Goal: Navigation & Orientation: Find specific page/section

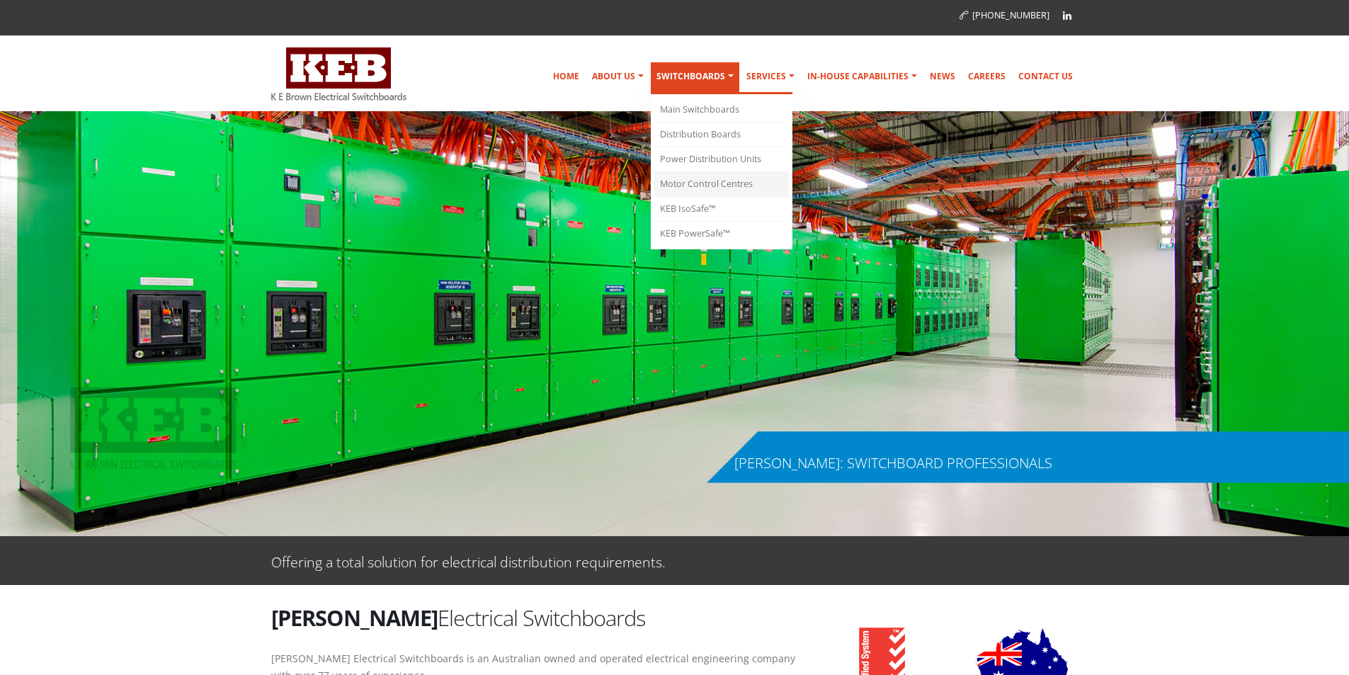
click at [735, 180] on link "Motor Control Centres" at bounding box center [721, 184] width 135 height 25
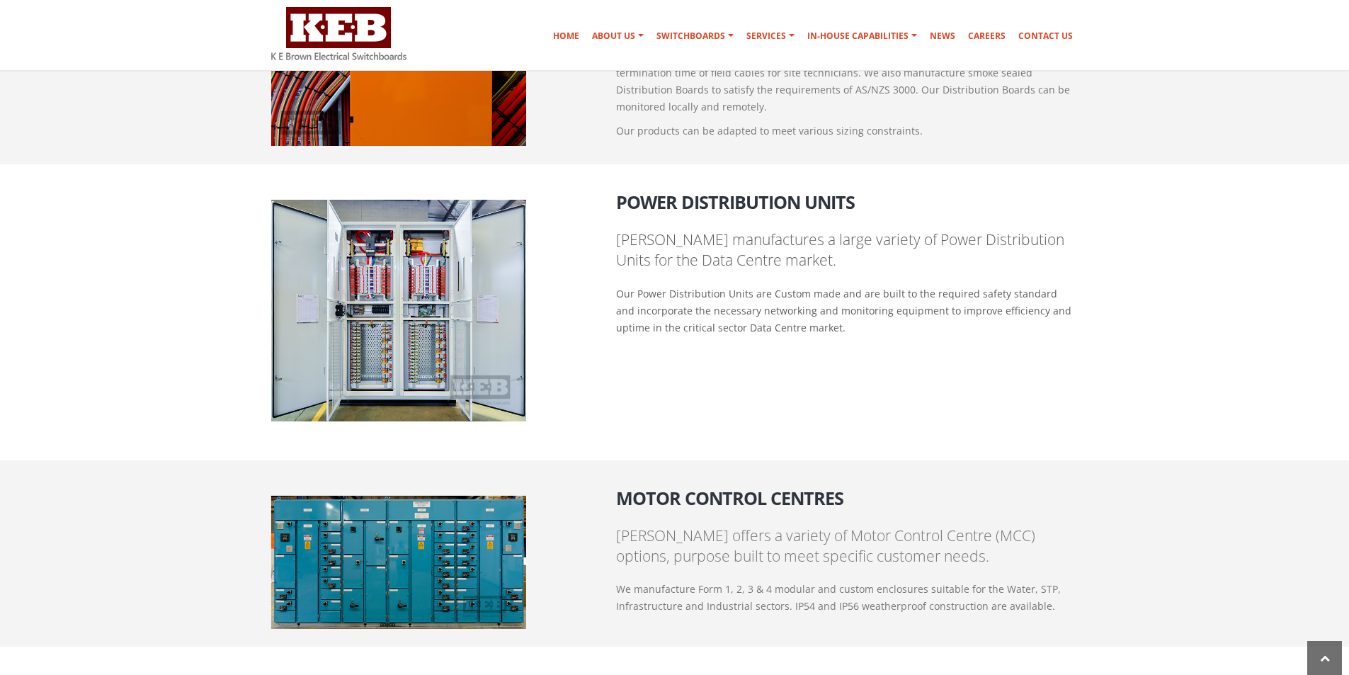
scroll to position [1488, 0]
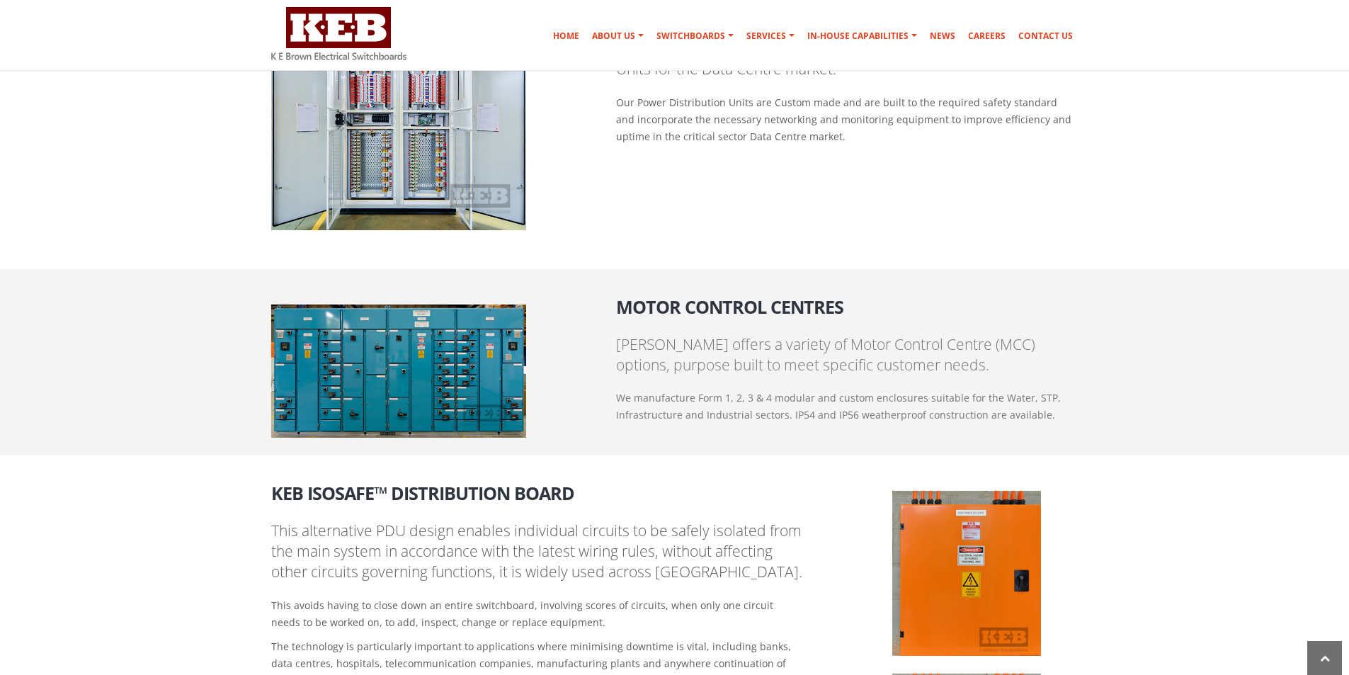
click at [428, 381] on img at bounding box center [398, 371] width 255 height 133
click at [500, 341] on img at bounding box center [398, 371] width 255 height 133
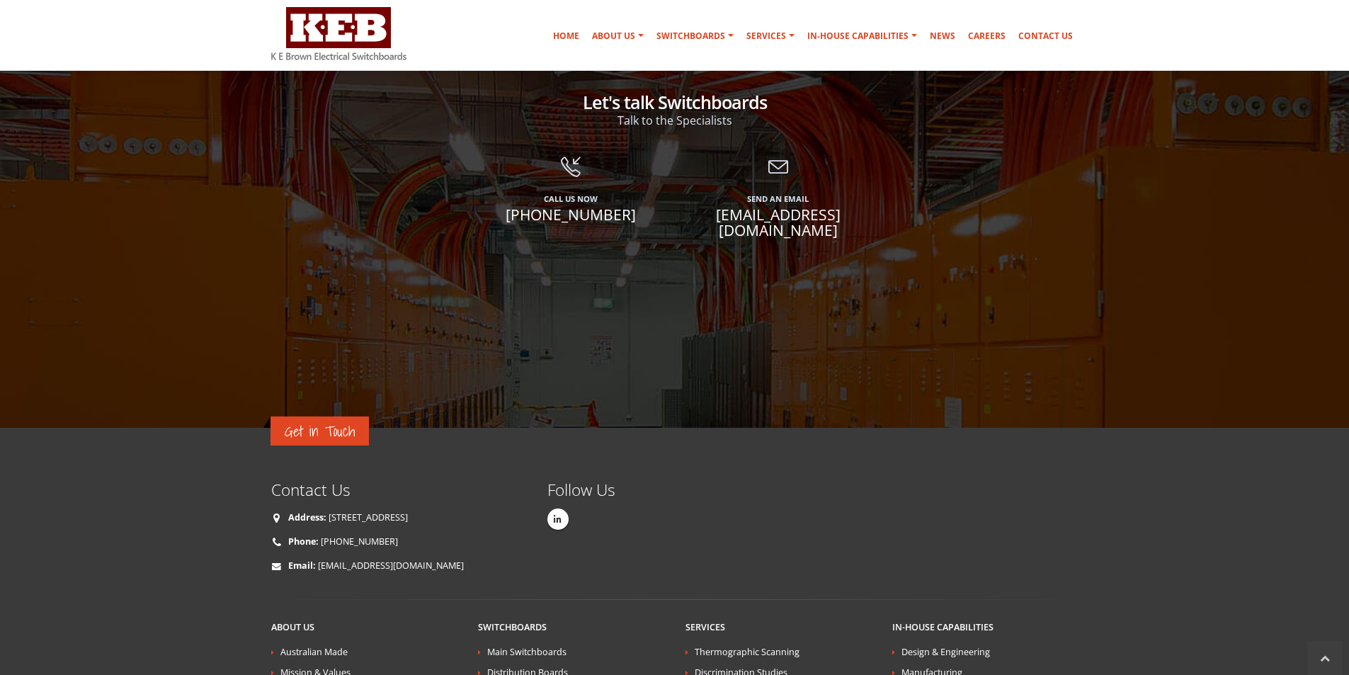
scroll to position [3100, 0]
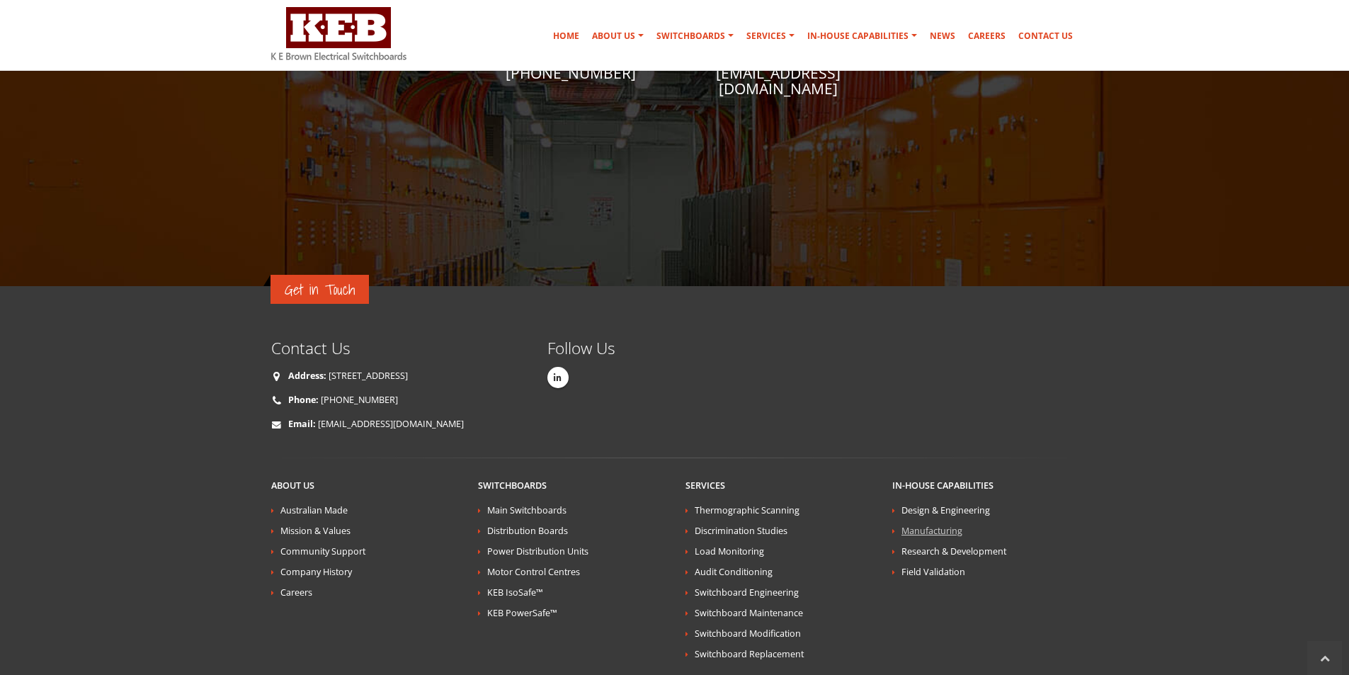
click at [939, 525] on link "Manufacturing" at bounding box center [931, 531] width 61 height 12
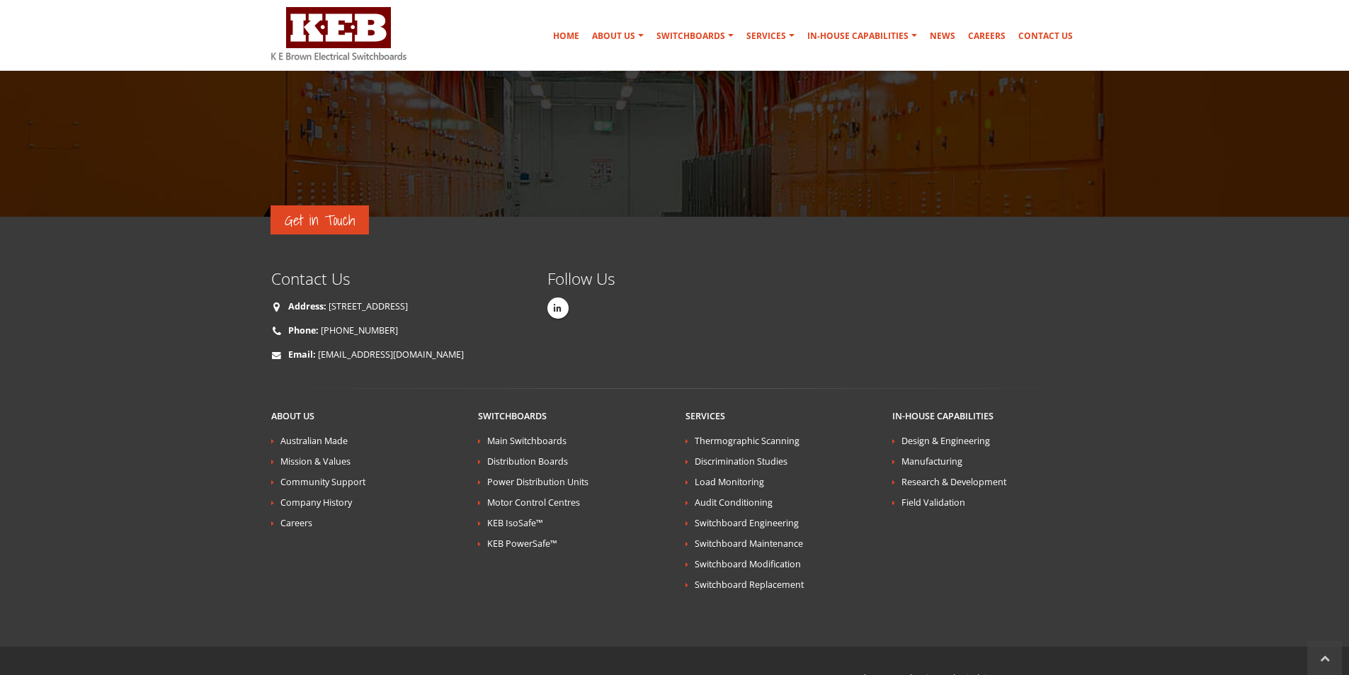
scroll to position [2539, 0]
click at [328, 496] on link "Company History" at bounding box center [316, 502] width 72 height 12
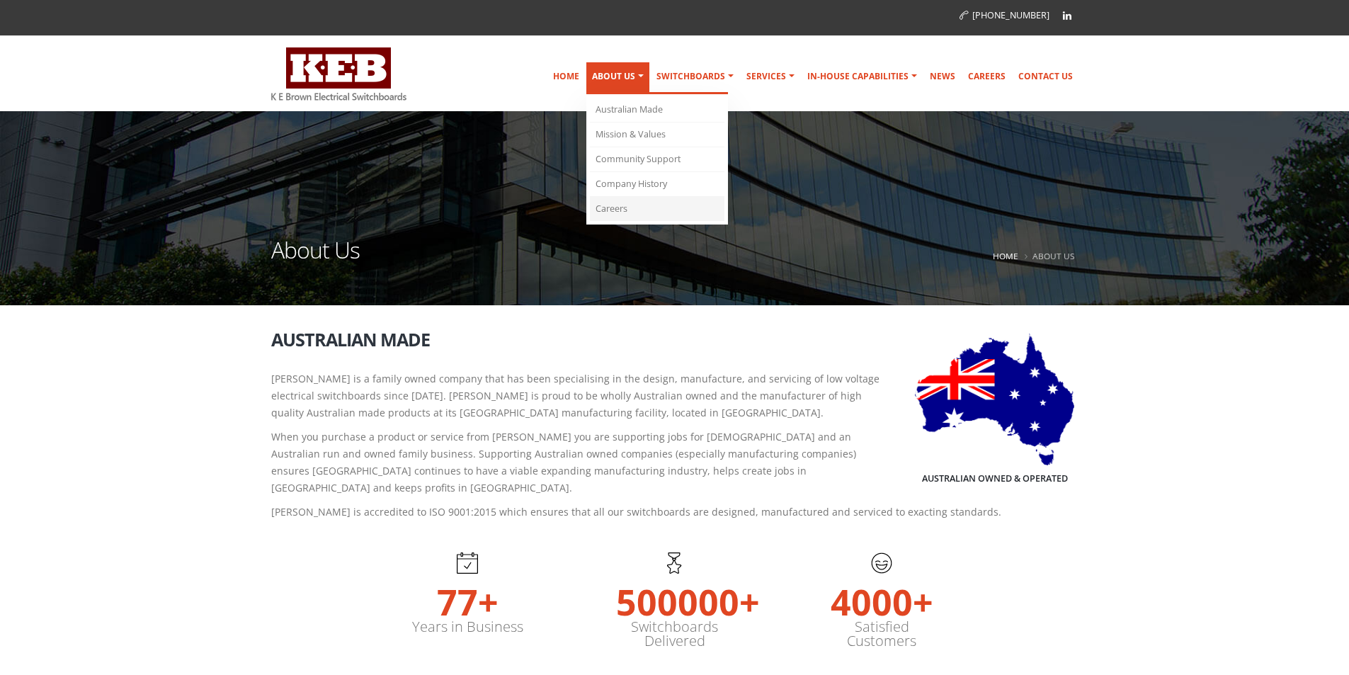
click at [624, 208] on link "Careers" at bounding box center [657, 209] width 135 height 24
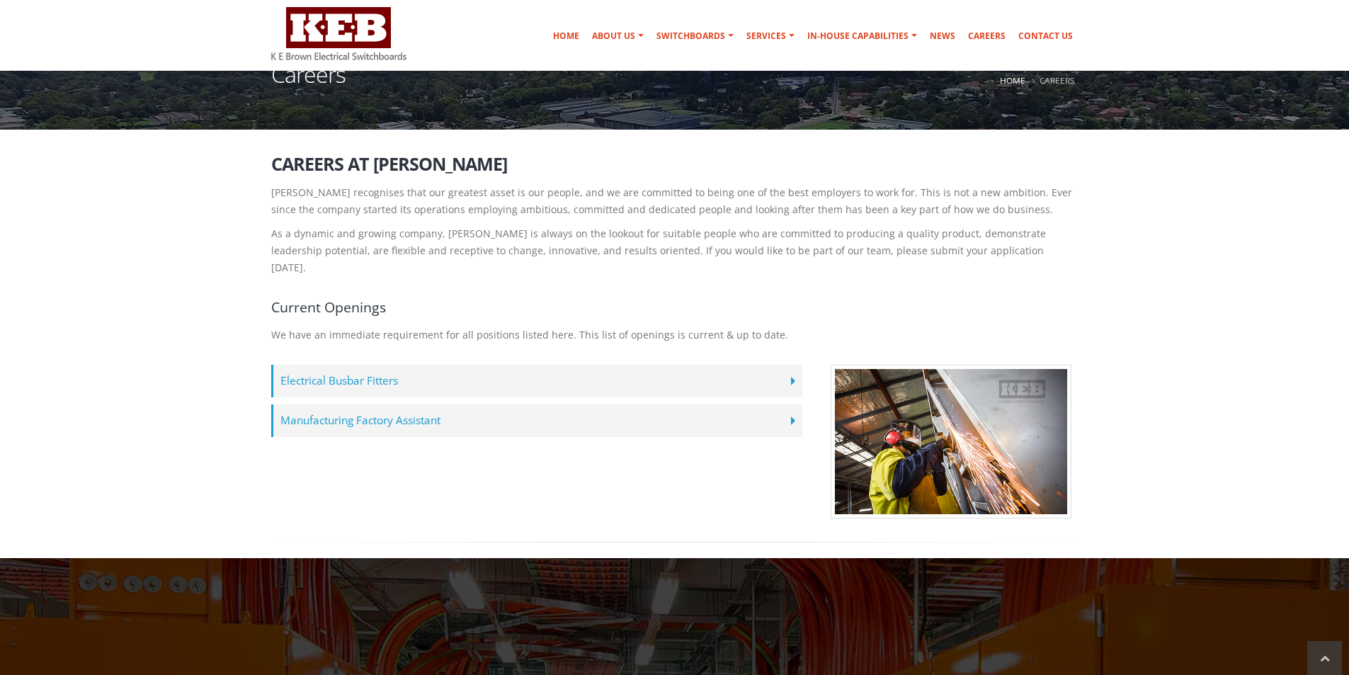
scroll to position [236, 0]
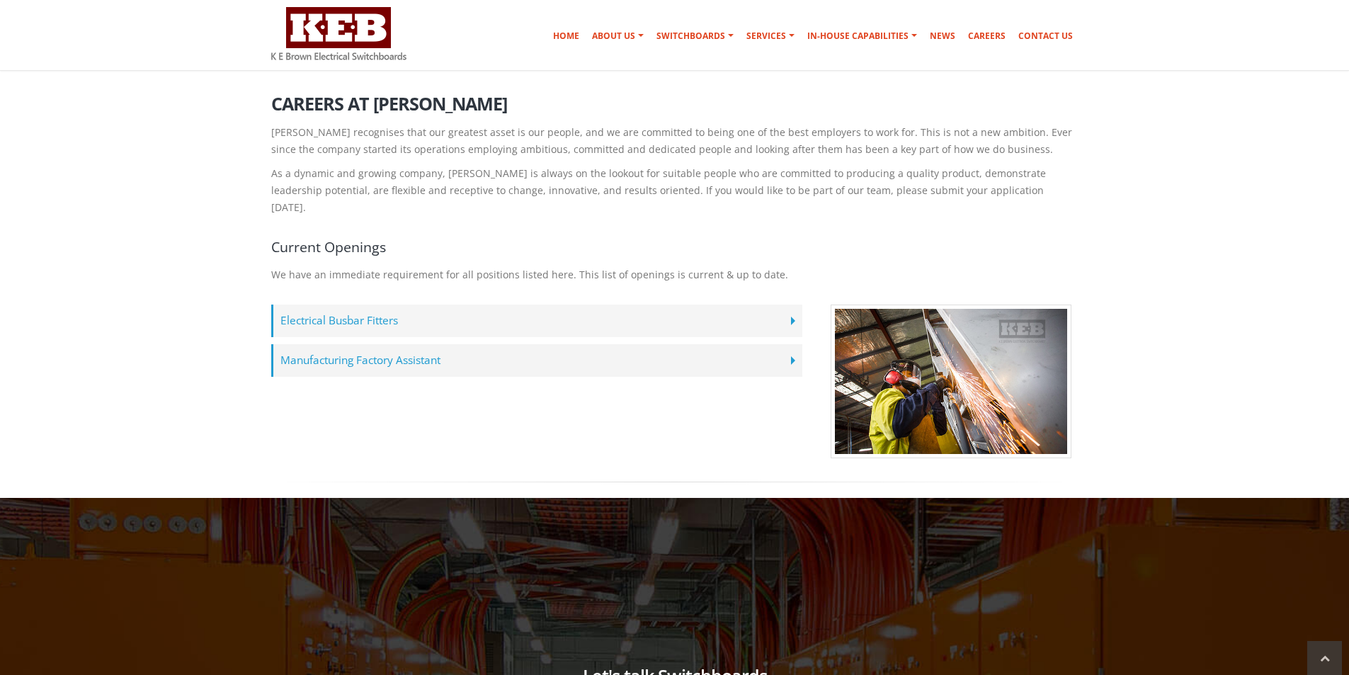
click at [790, 305] on label "Electrical Busbar Fitters" at bounding box center [536, 321] width 531 height 33
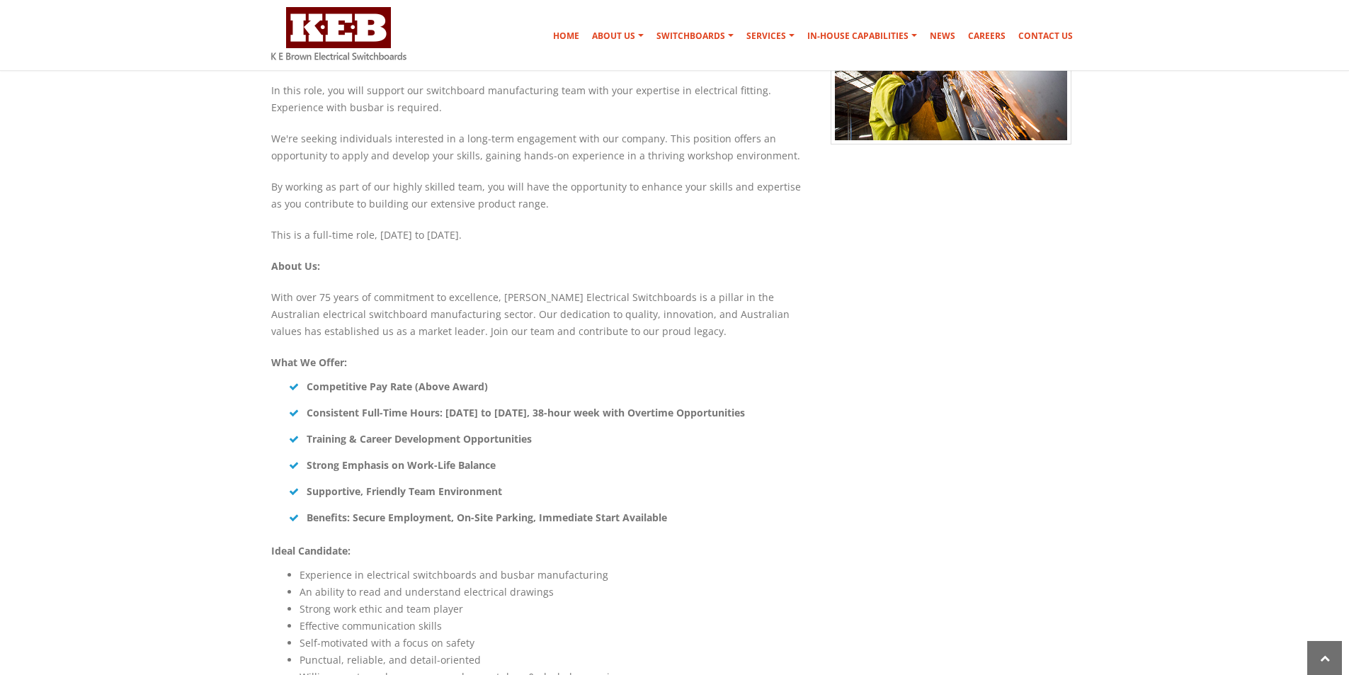
scroll to position [519, 0]
